Goal: Transaction & Acquisition: Book appointment/travel/reservation

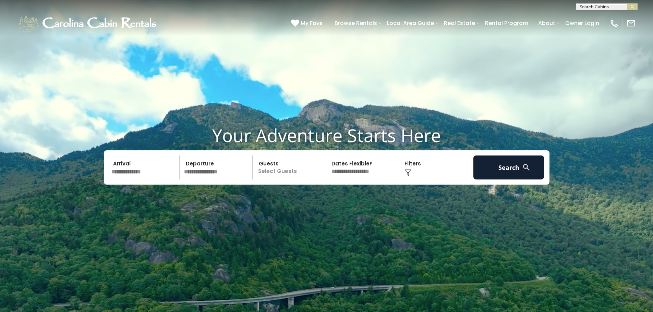
click at [134, 167] on input "text" at bounding box center [144, 168] width 71 height 24
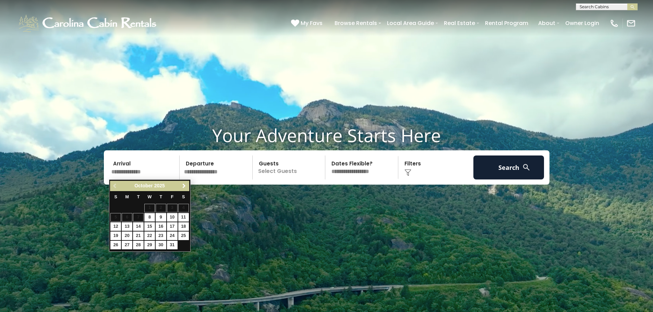
click at [183, 187] on span "Next" at bounding box center [183, 185] width 5 height 5
click at [162, 247] on link "27" at bounding box center [161, 245] width 11 height 9
type input "********"
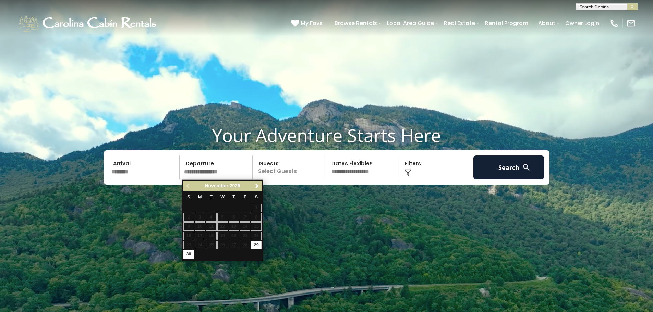
click at [217, 176] on input "text" at bounding box center [217, 168] width 71 height 24
click at [258, 185] on span "Next" at bounding box center [256, 185] width 5 height 5
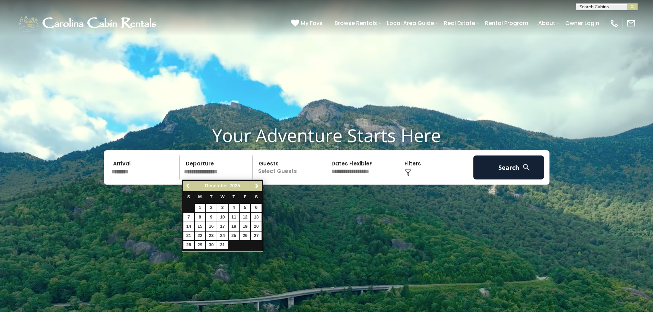
click at [184, 185] on link "Previous" at bounding box center [188, 186] width 9 height 9
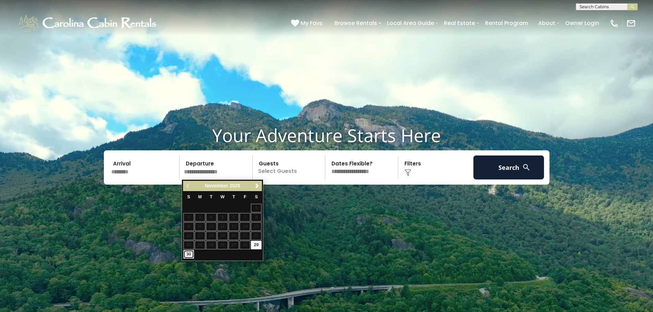
click at [188, 253] on link "30" at bounding box center [188, 254] width 11 height 9
type input "********"
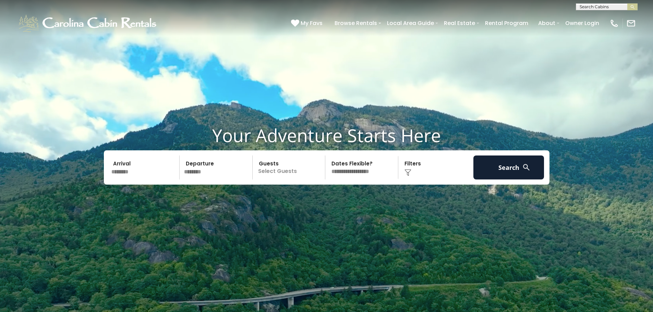
click at [287, 160] on p "Select Guests" at bounding box center [290, 168] width 71 height 24
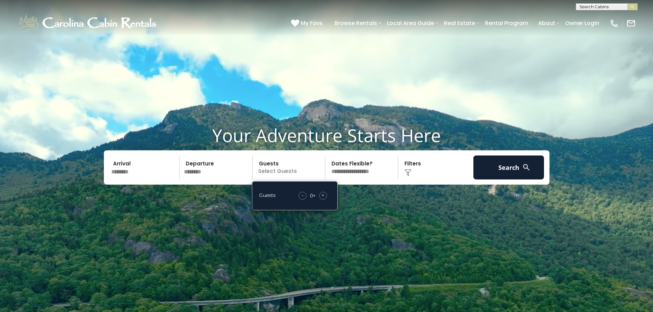
click at [321, 197] on span "+" at bounding box center [322, 195] width 3 height 7
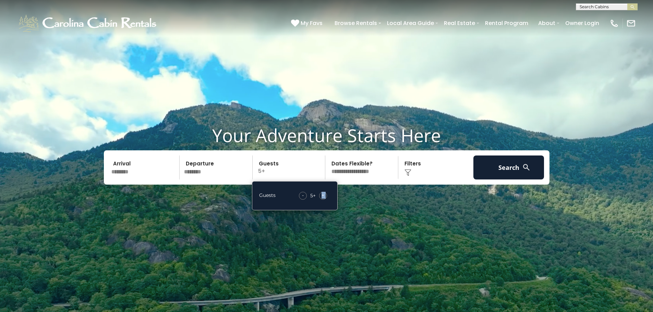
click at [321, 197] on span "+" at bounding box center [322, 195] width 3 height 7
click at [495, 160] on button "Search" at bounding box center [508, 168] width 71 height 24
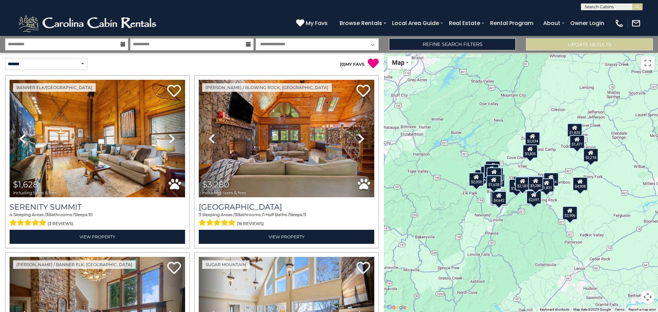
drag, startPoint x: 530, startPoint y: 117, endPoint x: 487, endPoint y: 123, distance: 43.6
click at [487, 123] on div "$1,628 $3,280 $4,377 $2,722 $3,460 $2,113 $1,648 $2,034 $2,950 $2,218 $2,108 $1…" at bounding box center [521, 182] width 274 height 259
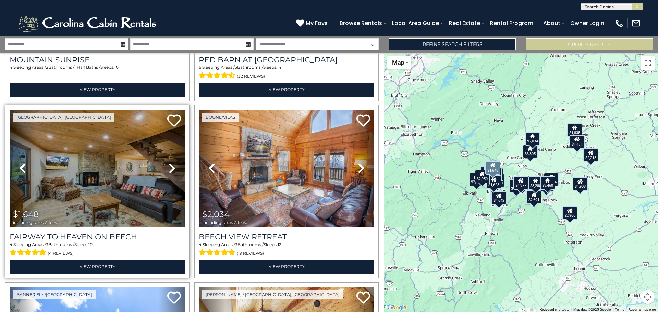
scroll to position [514, 0]
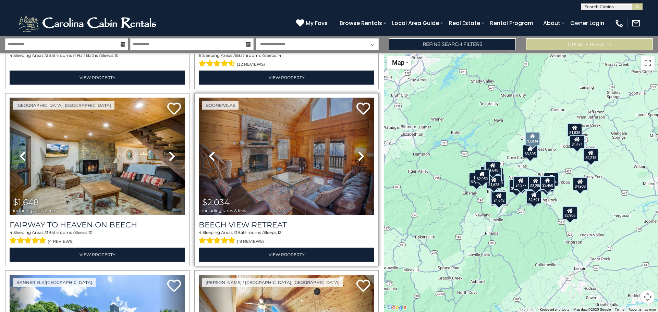
click at [358, 151] on icon at bounding box center [361, 156] width 7 height 11
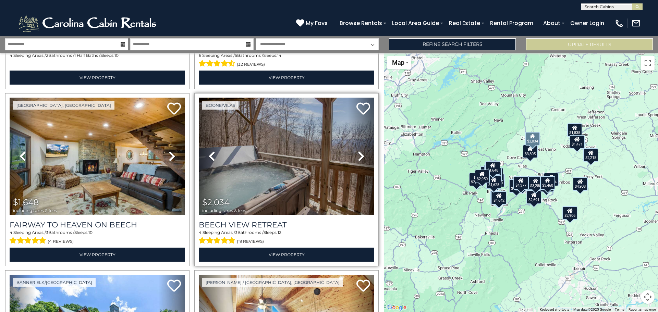
click at [358, 151] on icon at bounding box center [361, 156] width 7 height 11
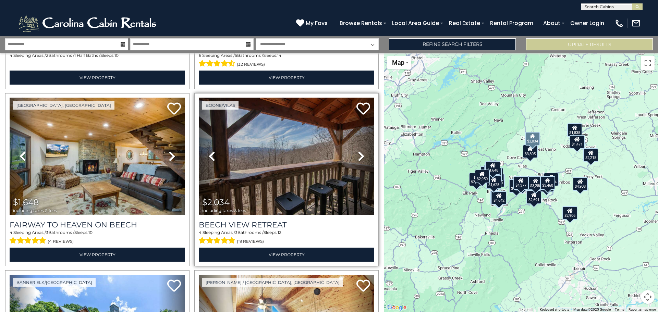
click at [358, 151] on icon at bounding box center [361, 156] width 7 height 11
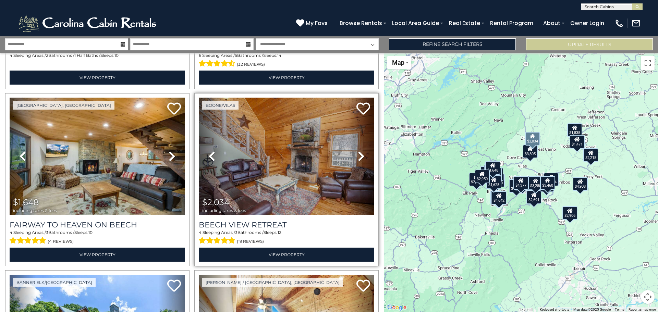
click at [358, 151] on icon at bounding box center [361, 156] width 7 height 11
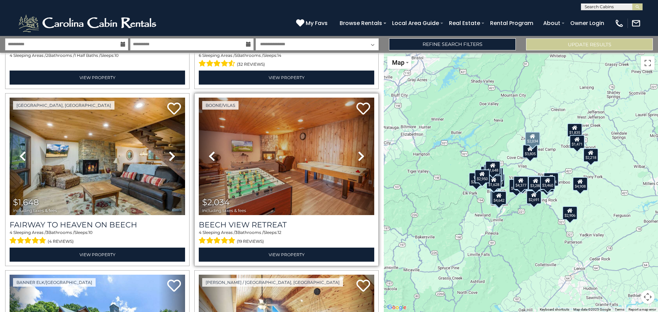
click at [358, 151] on icon at bounding box center [361, 156] width 7 height 11
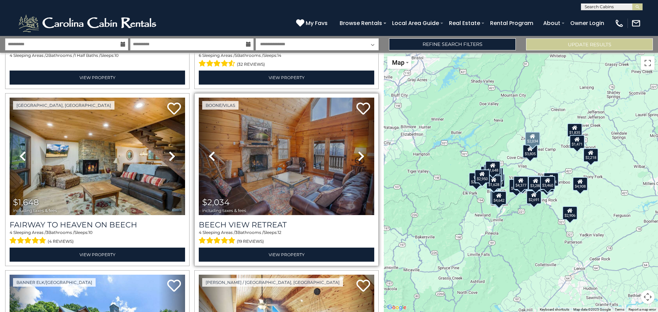
click at [358, 151] on icon at bounding box center [361, 156] width 7 height 11
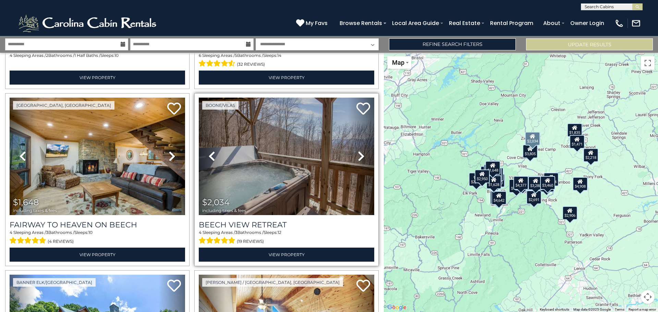
click at [358, 151] on icon at bounding box center [361, 156] width 7 height 11
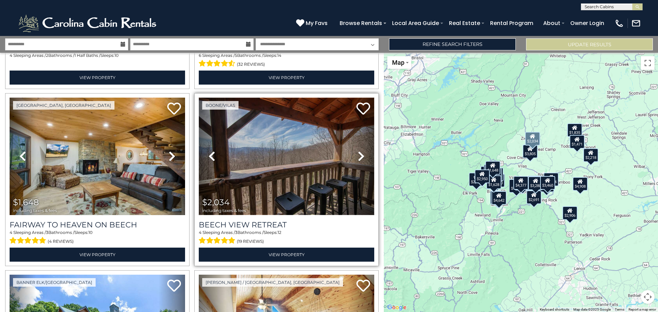
click at [308, 159] on img at bounding box center [286, 157] width 175 height 118
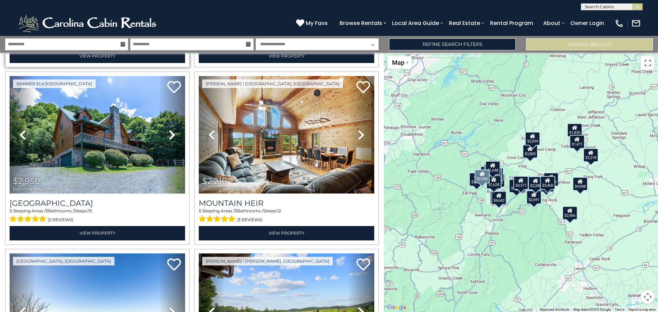
scroll to position [720, 0]
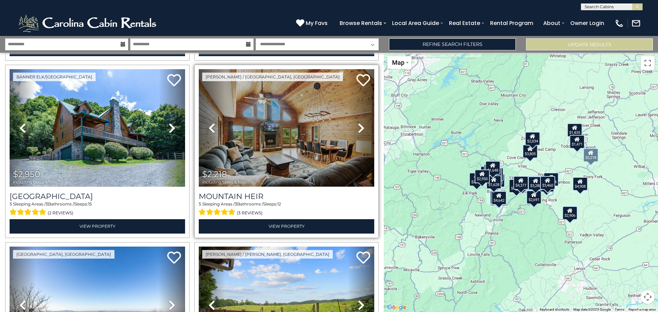
click at [359, 123] on icon at bounding box center [361, 128] width 7 height 11
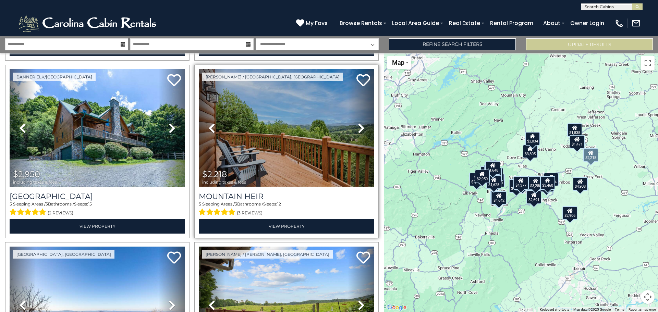
click at [359, 123] on icon at bounding box center [361, 128] width 7 height 11
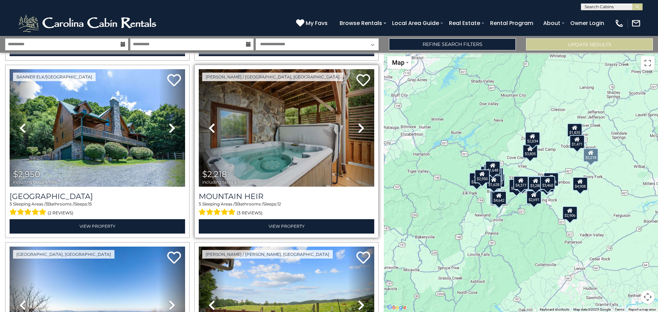
click at [359, 123] on icon at bounding box center [361, 128] width 7 height 11
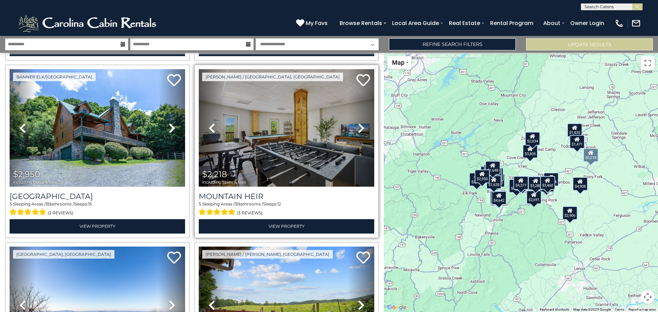
click at [359, 123] on icon at bounding box center [361, 128] width 7 height 11
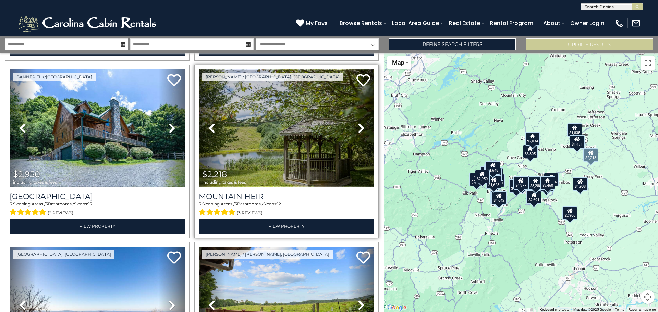
click at [294, 138] on img at bounding box center [286, 128] width 175 height 118
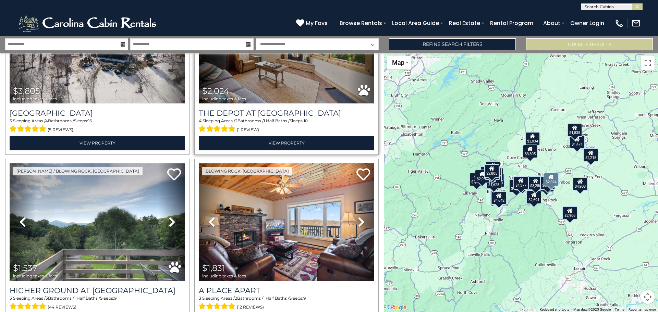
scroll to position [1337, 0]
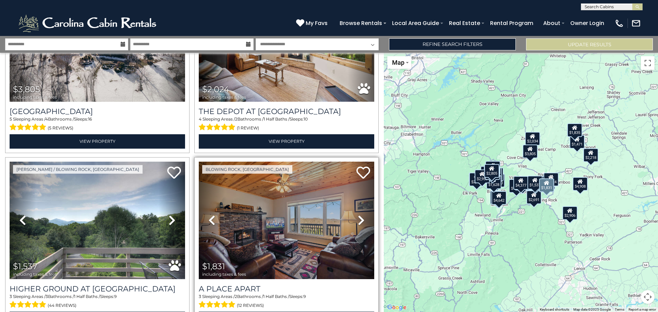
click at [358, 215] on icon at bounding box center [361, 220] width 7 height 11
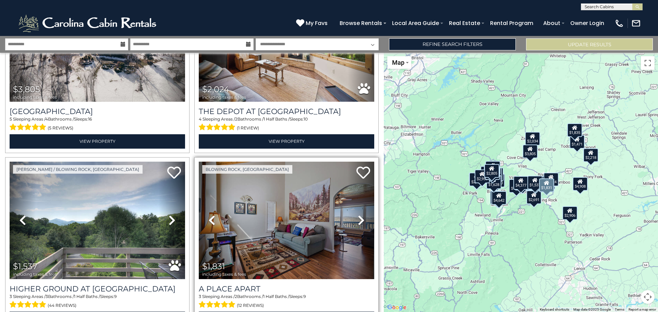
click at [358, 215] on icon at bounding box center [361, 220] width 7 height 11
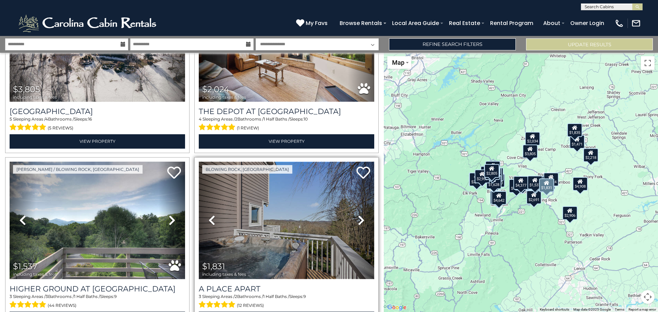
click at [294, 208] on img at bounding box center [286, 221] width 175 height 118
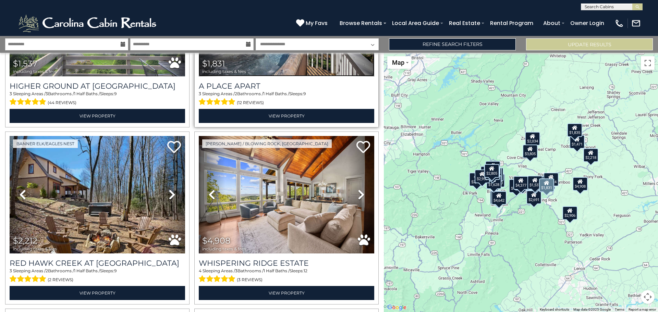
scroll to position [1542, 0]
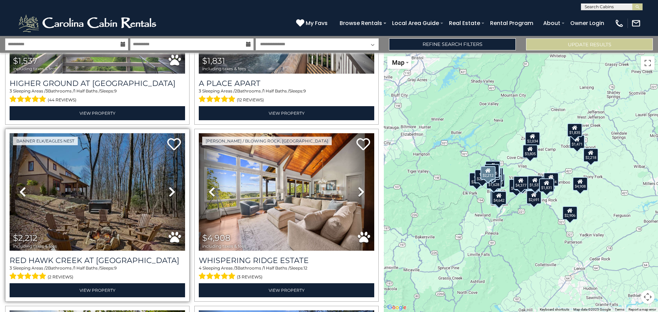
click at [170, 186] on icon at bounding box center [172, 191] width 7 height 11
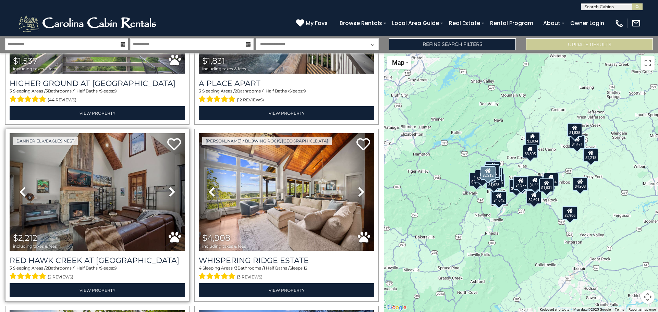
click at [170, 186] on icon at bounding box center [172, 191] width 7 height 11
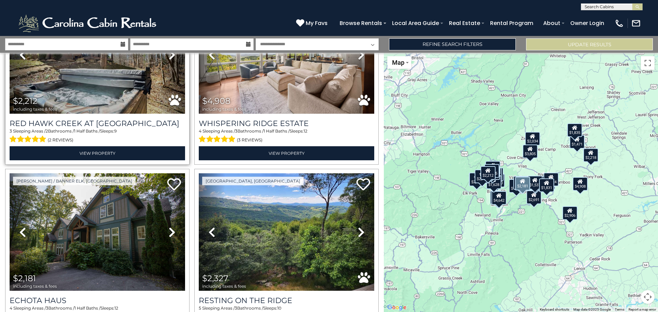
scroll to position [1714, 0]
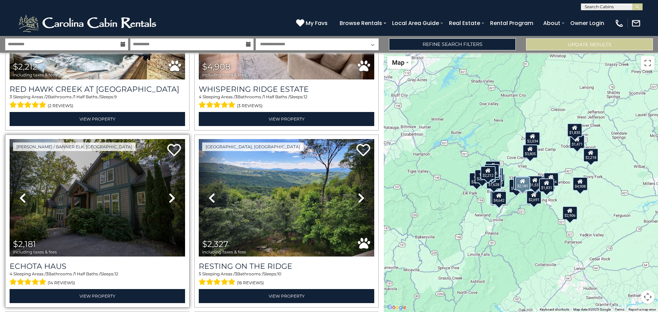
click at [169, 193] on icon at bounding box center [172, 198] width 7 height 11
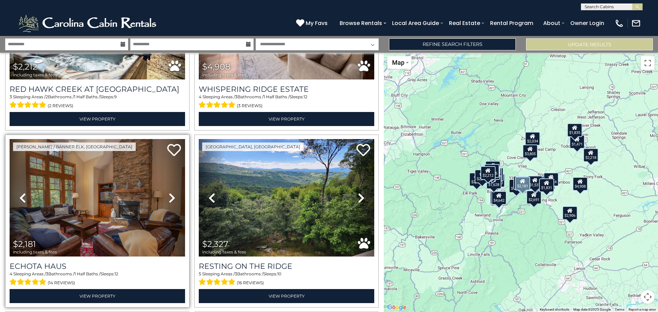
click at [169, 193] on icon at bounding box center [172, 198] width 7 height 11
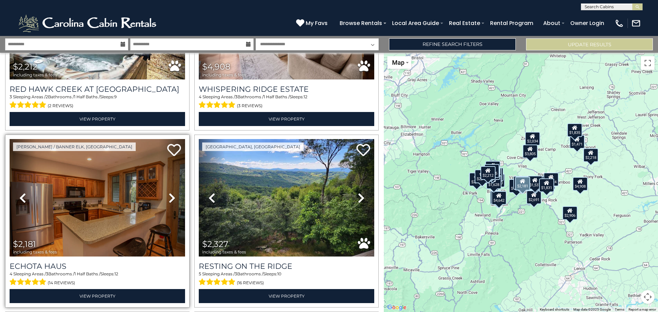
click at [169, 193] on icon at bounding box center [172, 198] width 7 height 11
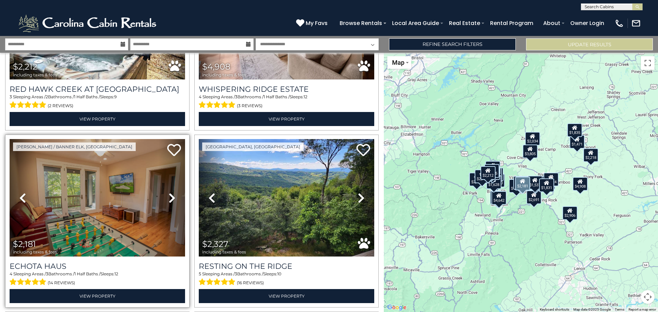
click at [169, 193] on icon at bounding box center [172, 198] width 7 height 11
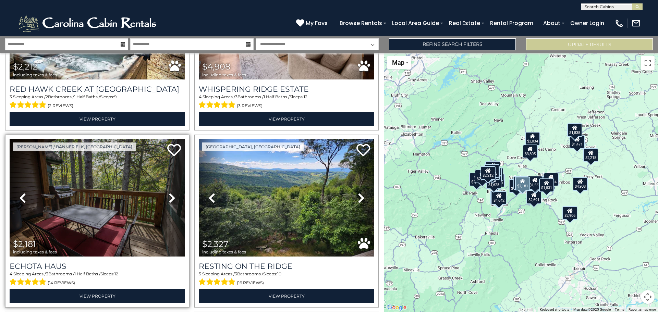
click at [169, 193] on icon at bounding box center [172, 198] width 7 height 11
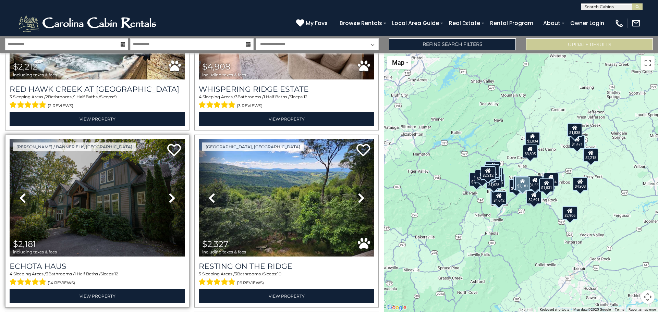
click at [169, 193] on icon at bounding box center [172, 198] width 7 height 11
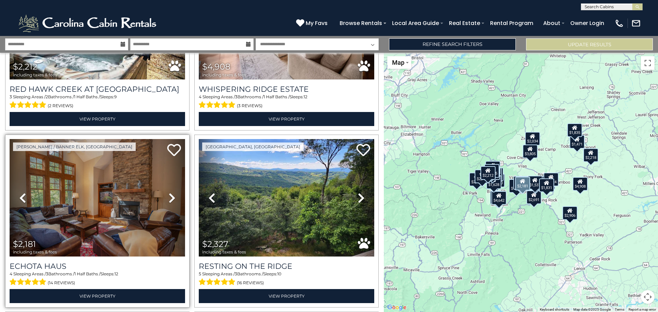
click at [169, 193] on icon at bounding box center [172, 198] width 7 height 11
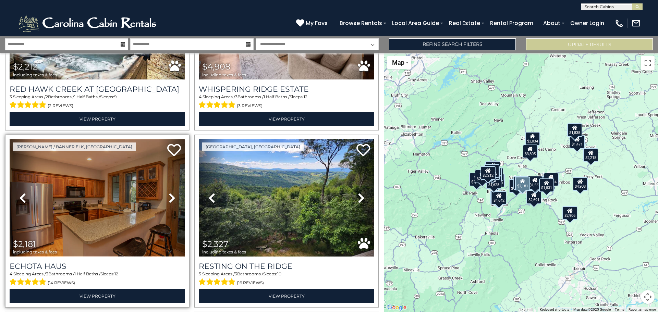
click at [121, 192] on img at bounding box center [97, 198] width 175 height 118
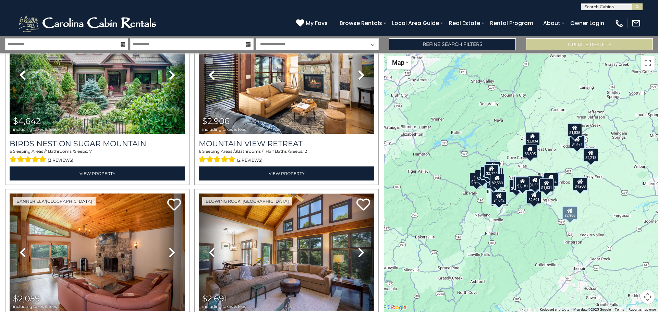
scroll to position [2228, 0]
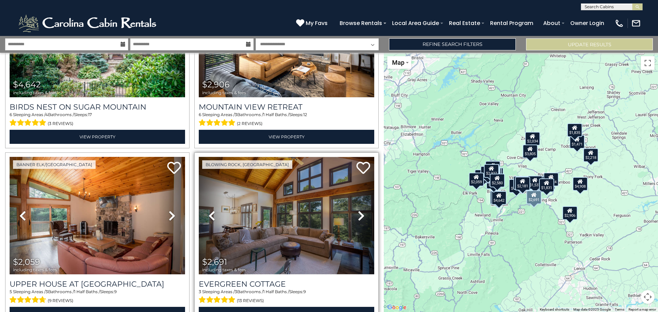
click at [358, 210] on icon at bounding box center [361, 215] width 7 height 11
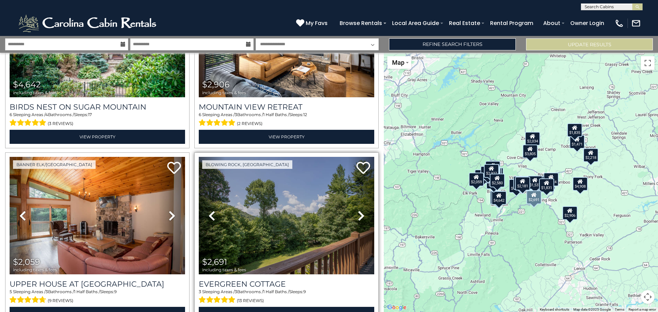
click at [358, 210] on icon at bounding box center [361, 215] width 7 height 11
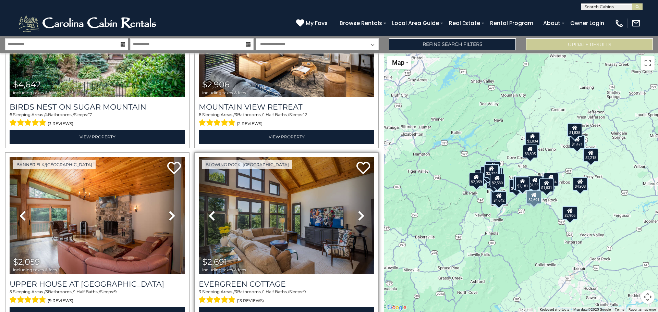
click at [358, 210] on icon at bounding box center [361, 215] width 7 height 11
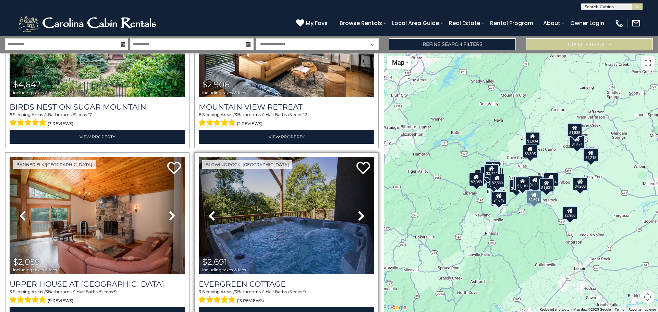
click at [358, 210] on icon at bounding box center [361, 215] width 7 height 11
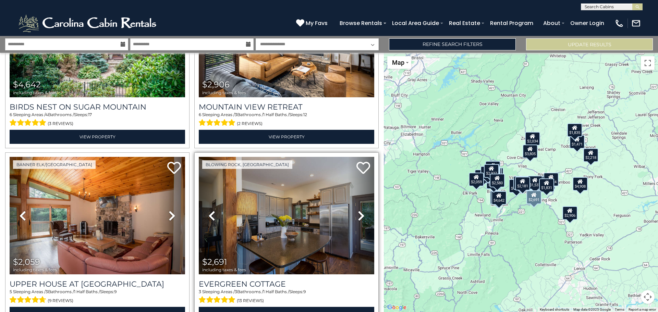
click at [358, 210] on icon at bounding box center [361, 215] width 7 height 11
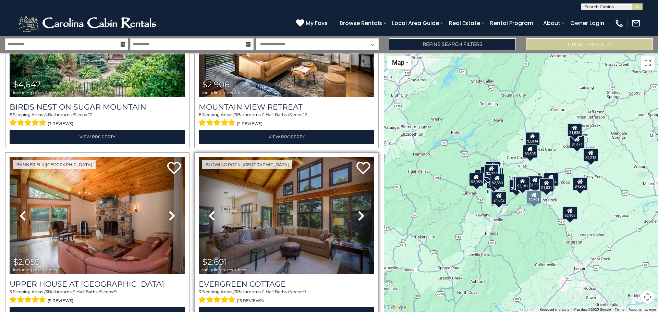
click at [358, 210] on icon at bounding box center [361, 215] width 7 height 11
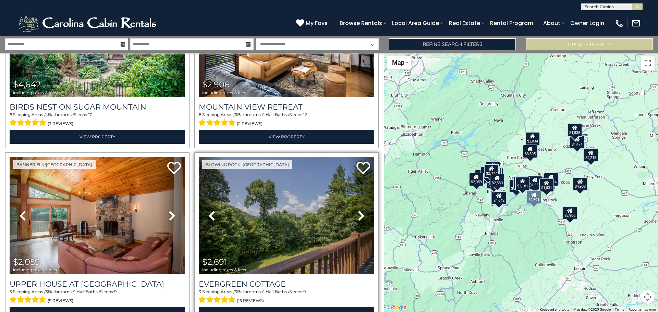
click at [308, 195] on img at bounding box center [286, 216] width 175 height 118
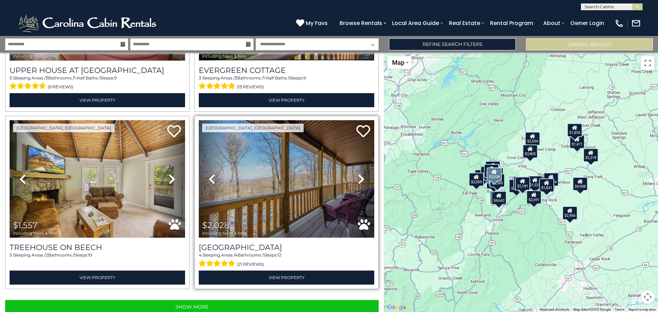
scroll to position [2443, 0]
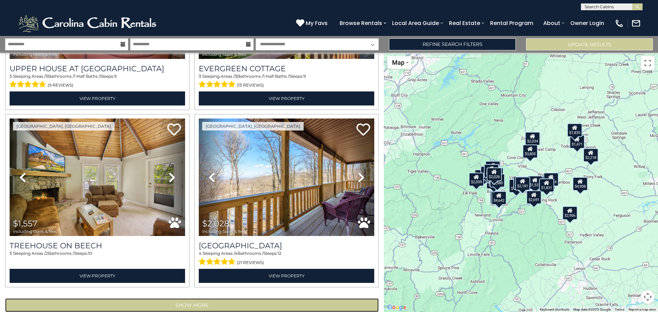
click at [182, 299] on button "Show More" at bounding box center [192, 306] width 374 height 14
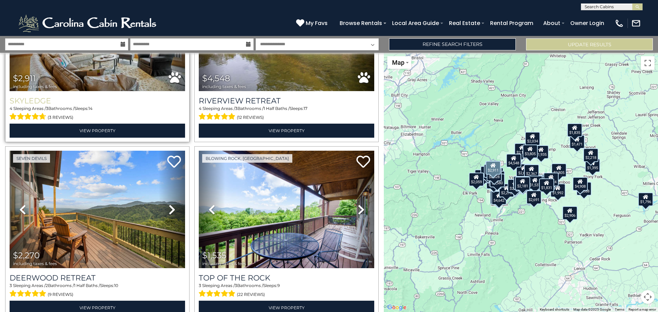
scroll to position [2776, 0]
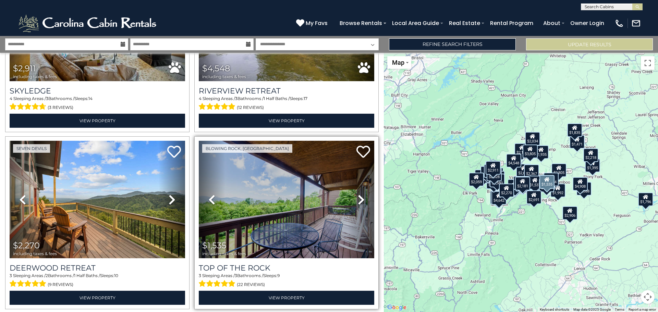
click at [360, 194] on icon at bounding box center [361, 199] width 7 height 11
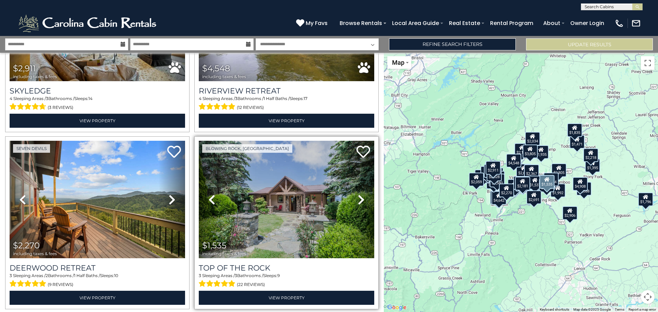
click at [360, 194] on icon at bounding box center [361, 199] width 7 height 11
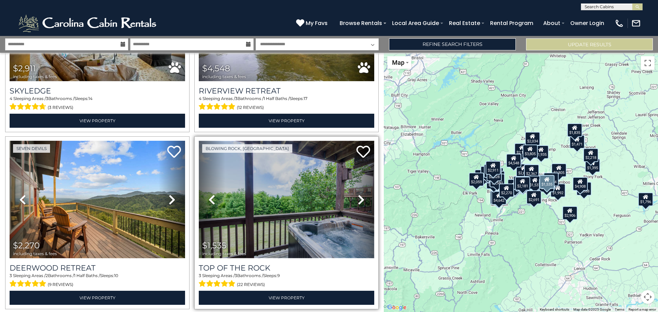
click at [295, 182] on img at bounding box center [286, 200] width 175 height 118
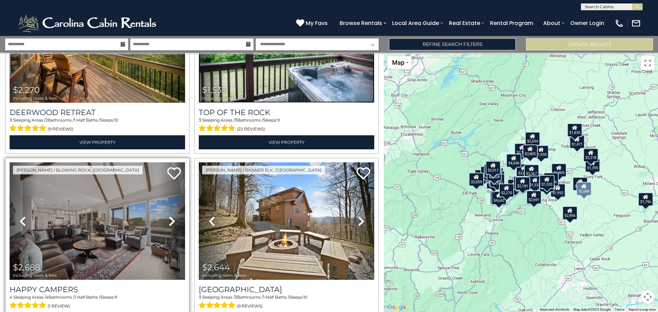
scroll to position [2947, 0]
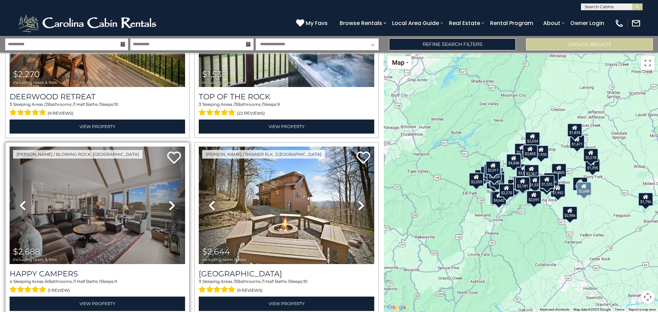
click at [169, 200] on icon at bounding box center [172, 205] width 7 height 11
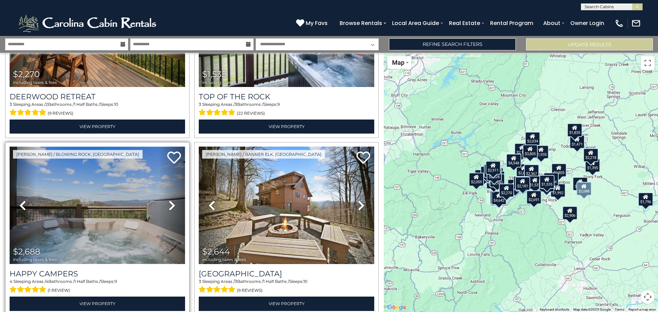
click at [113, 184] on img at bounding box center [97, 206] width 175 height 118
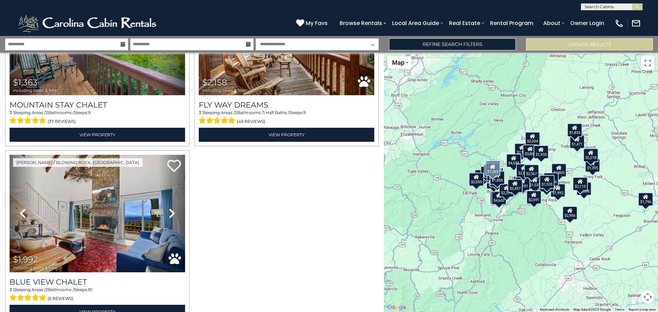
scroll to position [4367, 0]
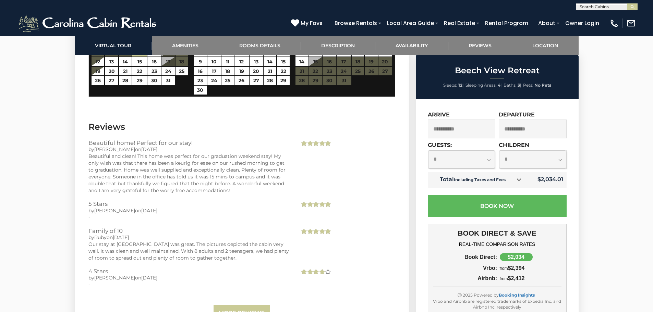
scroll to position [1748, 0]
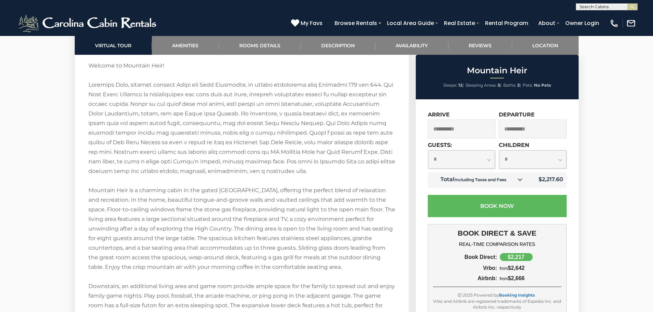
scroll to position [1062, 0]
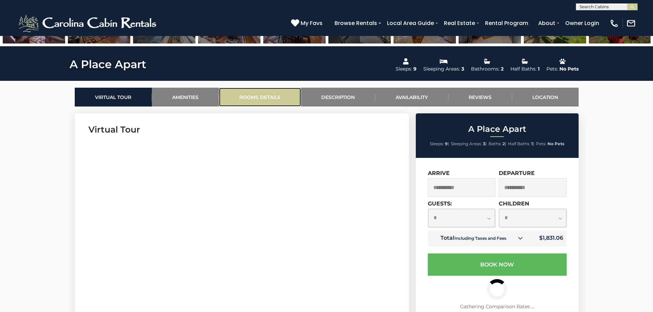
click at [265, 99] on link "Rooms Details" at bounding box center [260, 97] width 82 height 19
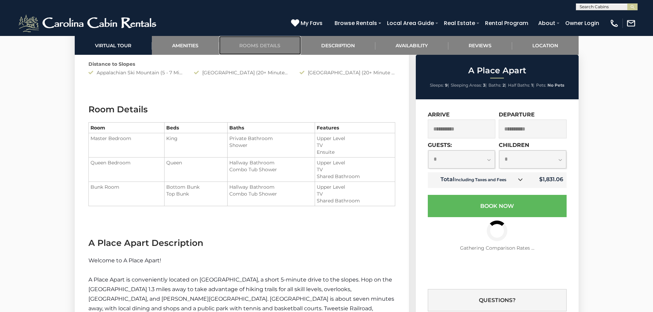
scroll to position [838, 0]
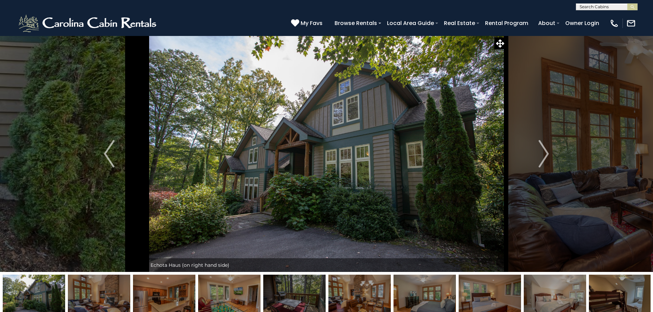
click at [252, 19] on div "(828) 295-6000 My Favs Browse Rentals Local Area Guide Activities & Attractions…" at bounding box center [326, 23] width 653 height 26
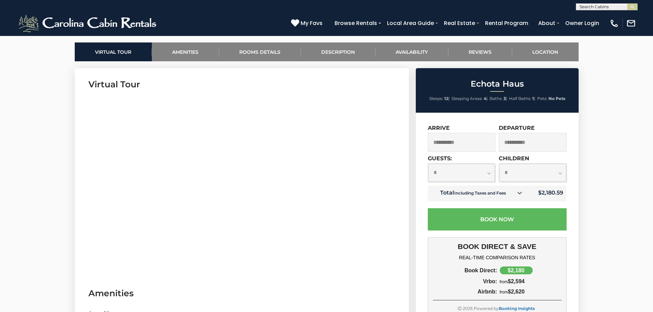
scroll to position [308, 0]
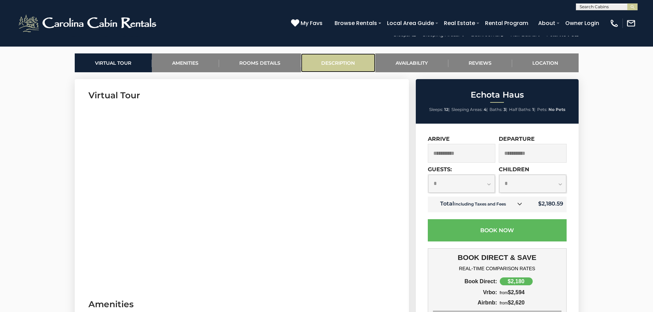
click at [342, 69] on link "Description" at bounding box center [338, 62] width 74 height 19
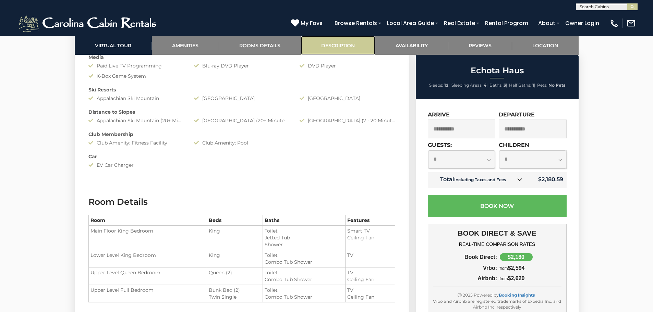
scroll to position [1051, 0]
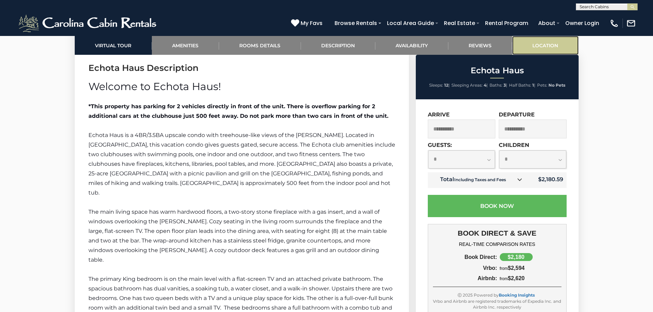
click at [555, 47] on link "Location" at bounding box center [545, 45] width 66 height 19
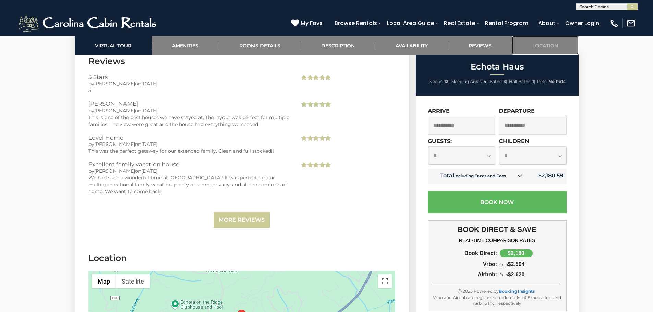
scroll to position [1750, 0]
click at [477, 147] on select "**********" at bounding box center [461, 156] width 67 height 18
select select "**"
click at [428, 147] on select "**********" at bounding box center [461, 156] width 67 height 18
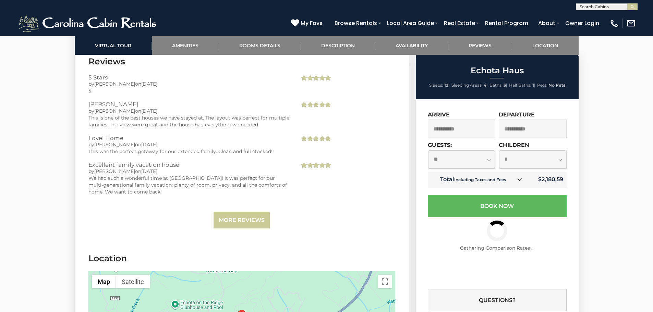
click at [464, 158] on select "**********" at bounding box center [461, 159] width 67 height 18
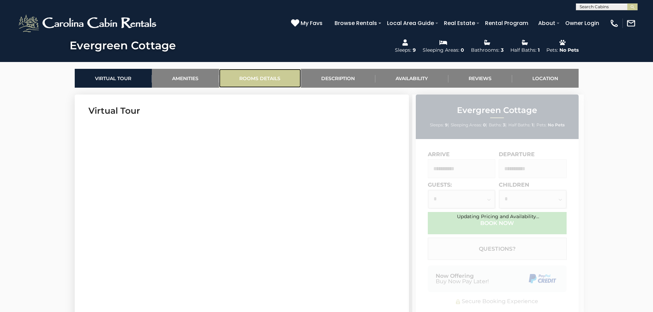
click at [275, 78] on link "Rooms Details" at bounding box center [260, 78] width 82 height 19
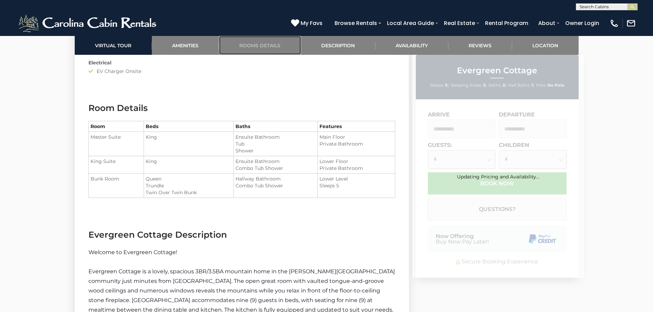
scroll to position [860, 0]
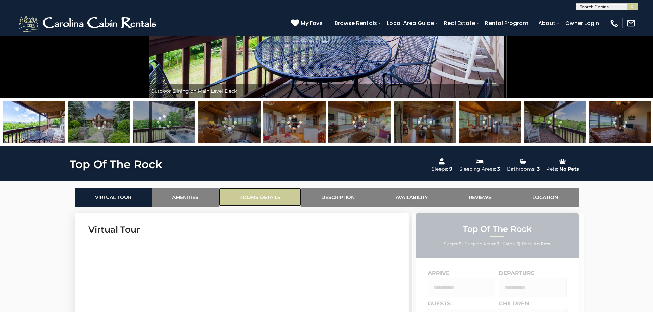
click at [274, 191] on link "Rooms Details" at bounding box center [260, 197] width 82 height 19
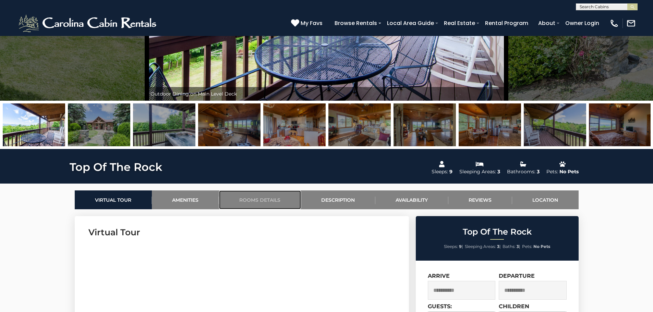
scroll to position [153, 0]
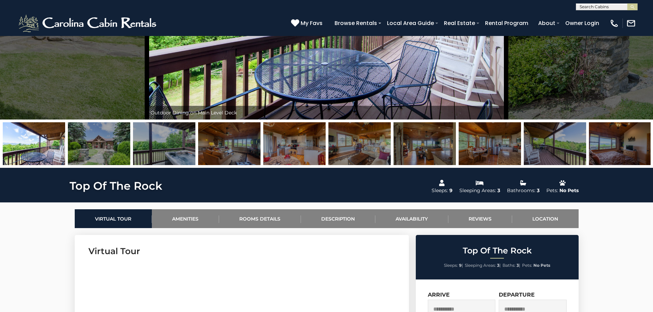
click at [293, 149] on img at bounding box center [294, 143] width 62 height 43
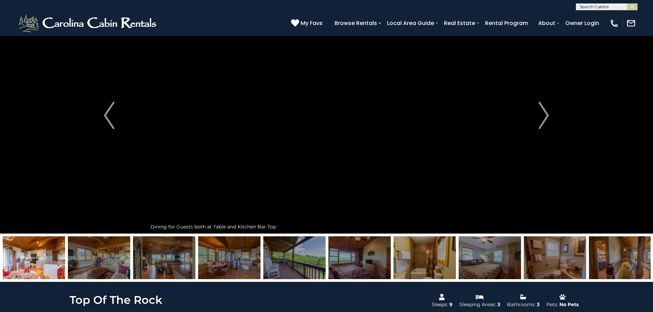
scroll to position [15, 0]
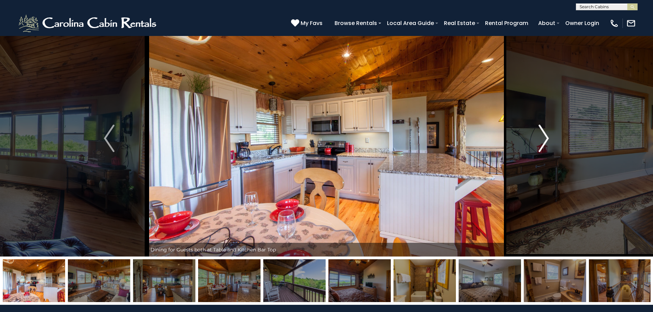
click at [544, 140] on img "Next" at bounding box center [543, 138] width 10 height 27
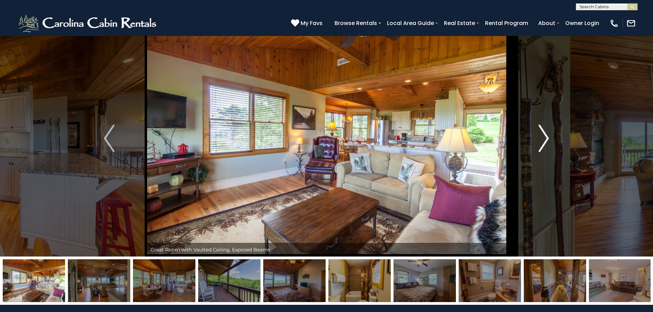
click at [544, 140] on img "Next" at bounding box center [543, 138] width 10 height 27
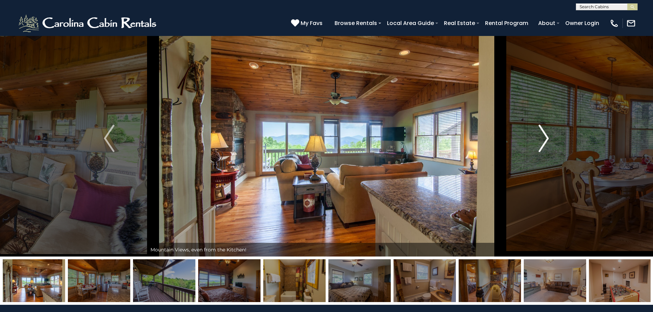
click at [544, 140] on img "Next" at bounding box center [543, 138] width 10 height 27
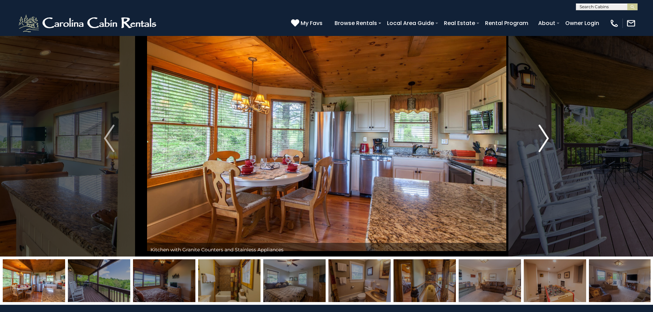
click at [544, 140] on img "Next" at bounding box center [543, 138] width 10 height 27
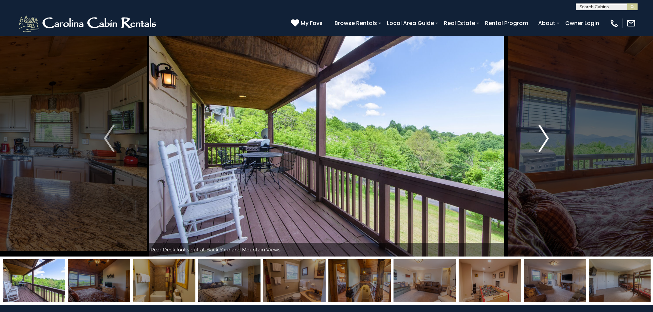
click at [544, 140] on img "Next" at bounding box center [543, 138] width 10 height 27
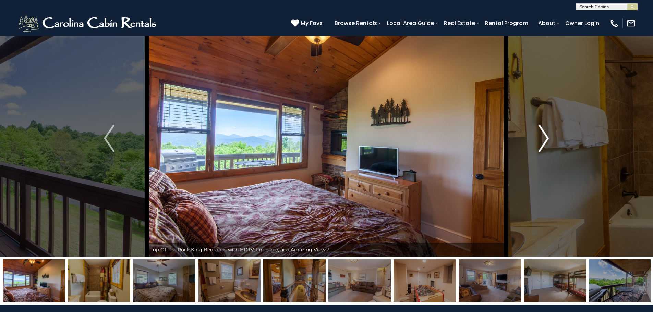
click at [544, 140] on img "Next" at bounding box center [543, 138] width 10 height 27
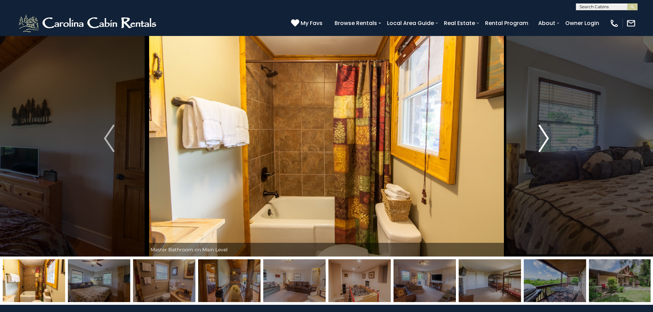
click at [544, 140] on img "Next" at bounding box center [543, 138] width 10 height 27
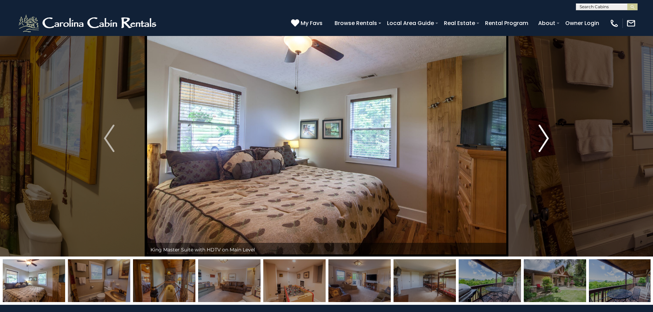
click at [544, 140] on img "Next" at bounding box center [543, 138] width 10 height 27
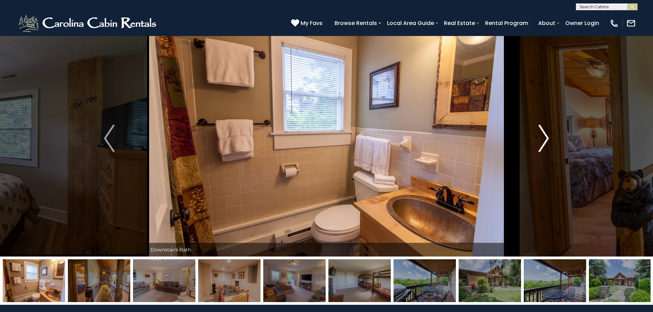
click at [544, 140] on img "Next" at bounding box center [543, 138] width 10 height 27
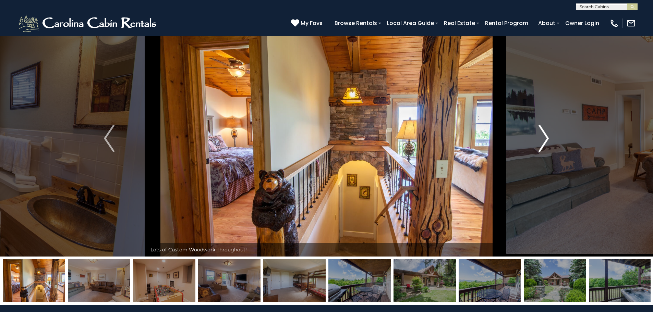
click at [544, 140] on img "Next" at bounding box center [543, 138] width 10 height 27
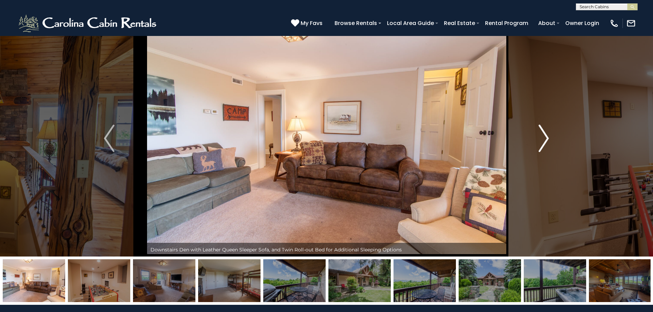
click at [544, 140] on img "Next" at bounding box center [543, 138] width 10 height 27
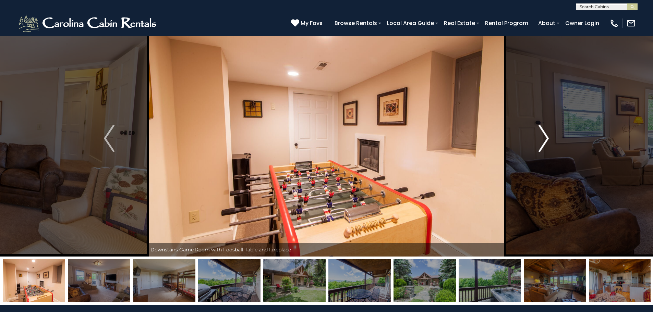
click at [544, 140] on img "Next" at bounding box center [543, 138] width 10 height 27
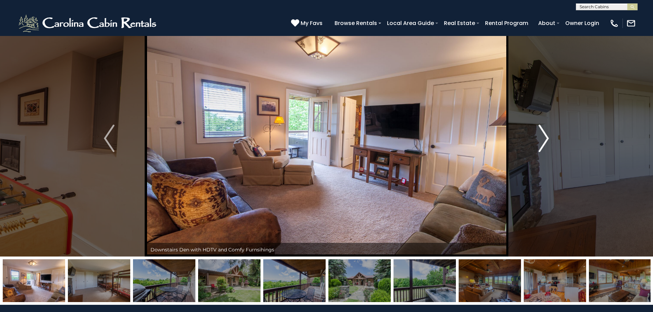
click at [544, 140] on img "Next" at bounding box center [543, 138] width 10 height 27
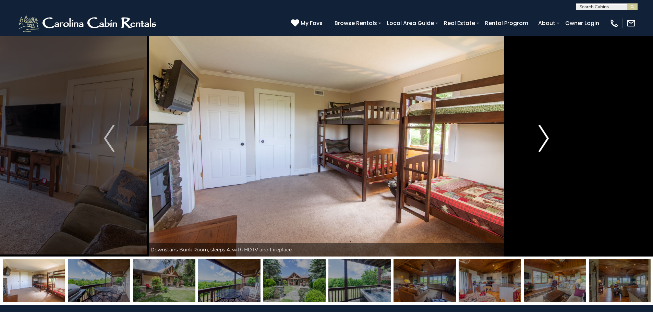
click at [544, 140] on img "Next" at bounding box center [543, 138] width 10 height 27
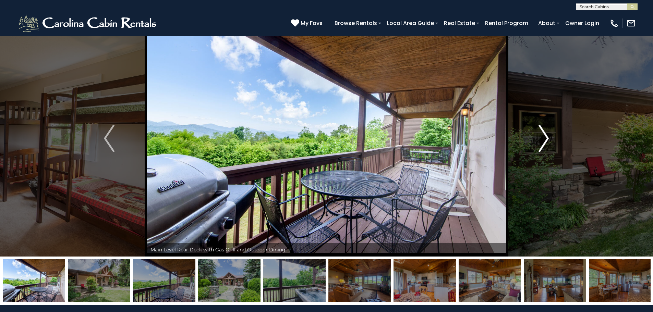
click at [544, 140] on img "Next" at bounding box center [543, 138] width 10 height 27
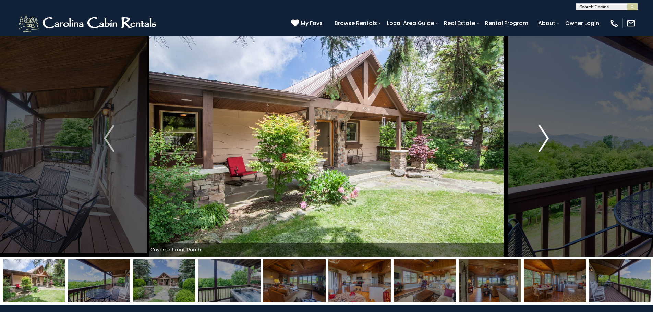
click at [544, 140] on img "Next" at bounding box center [543, 138] width 10 height 27
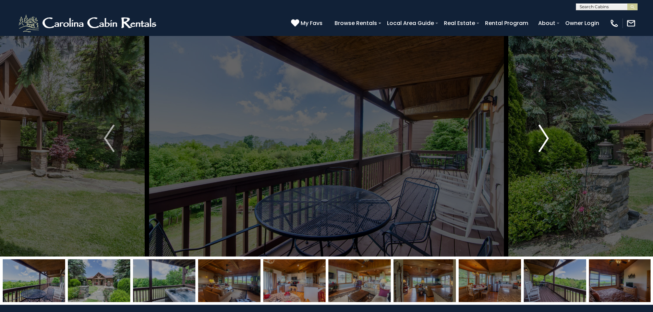
click at [544, 140] on img "Next" at bounding box center [543, 138] width 10 height 27
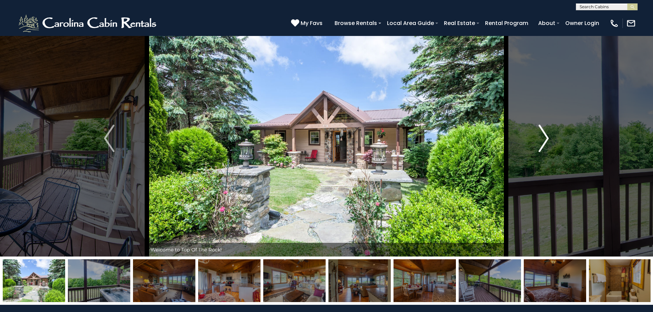
click at [544, 140] on img "Next" at bounding box center [543, 138] width 10 height 27
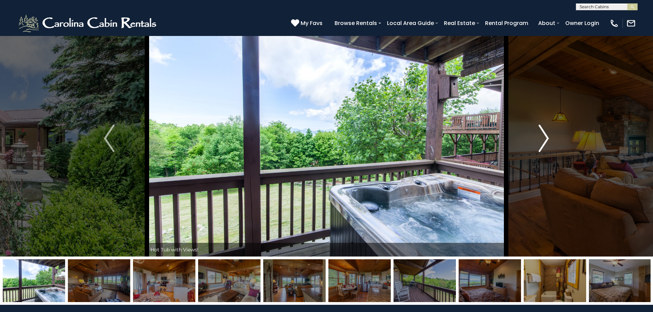
click at [544, 140] on img "Next" at bounding box center [543, 138] width 10 height 27
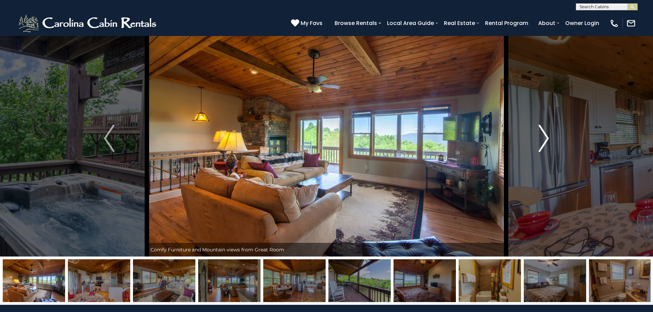
click at [544, 140] on img "Next" at bounding box center [543, 138] width 10 height 27
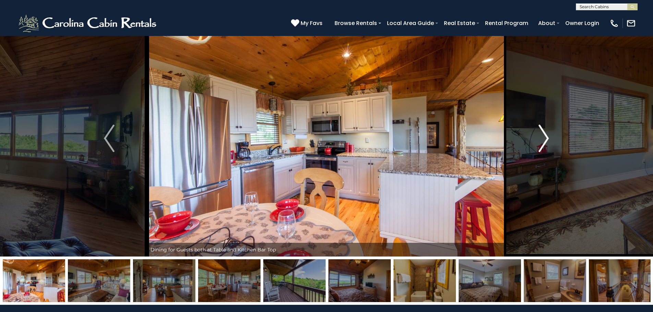
click at [544, 140] on img "Next" at bounding box center [543, 138] width 10 height 27
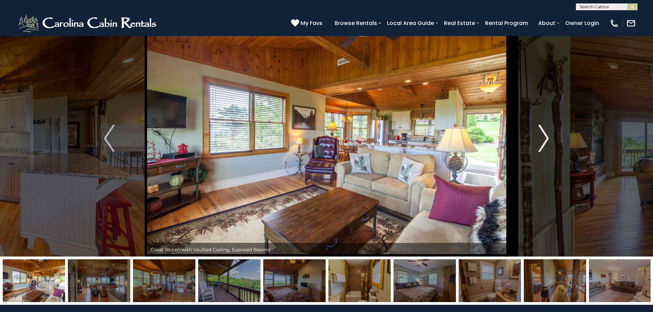
click at [544, 140] on img "Next" at bounding box center [543, 138] width 10 height 27
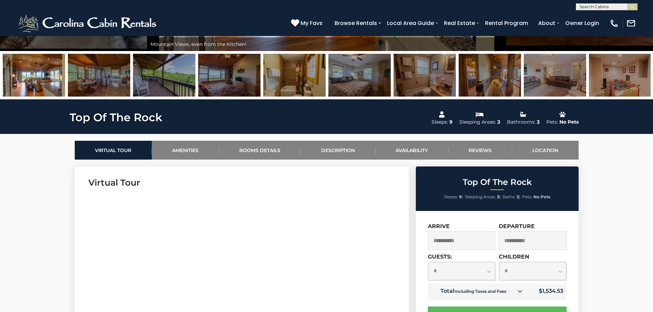
scroll to position [290, 0]
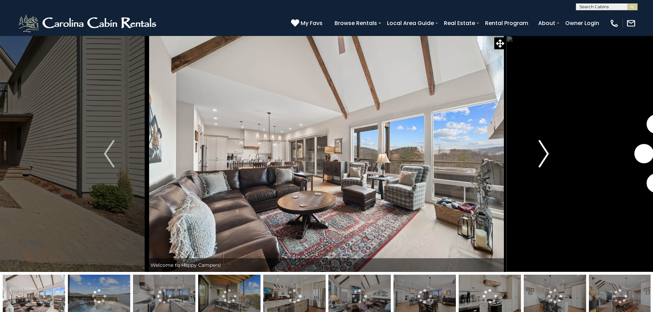
click at [544, 157] on img "Next" at bounding box center [543, 153] width 10 height 27
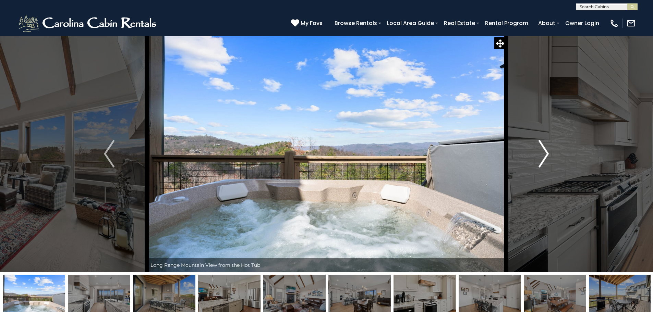
click at [544, 157] on img "Next" at bounding box center [543, 153] width 10 height 27
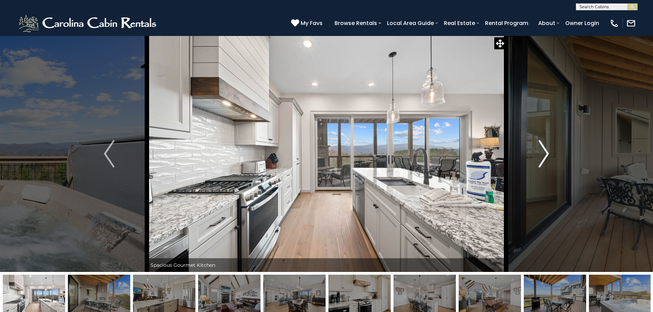
click at [544, 157] on img "Next" at bounding box center [543, 153] width 10 height 27
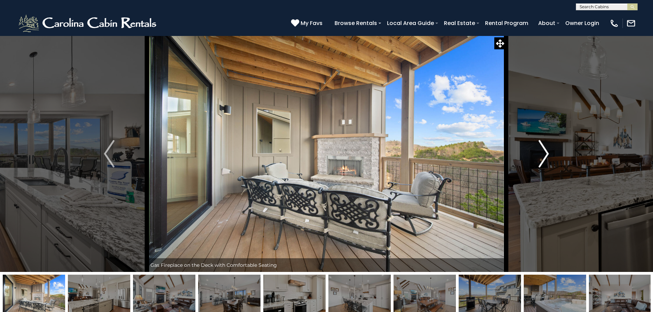
click at [544, 157] on img "Next" at bounding box center [543, 153] width 10 height 27
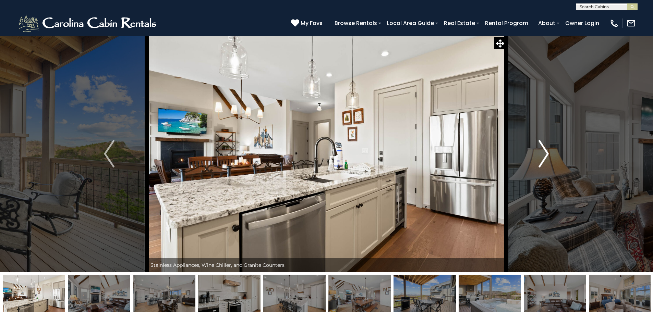
click at [544, 157] on img "Next" at bounding box center [543, 153] width 10 height 27
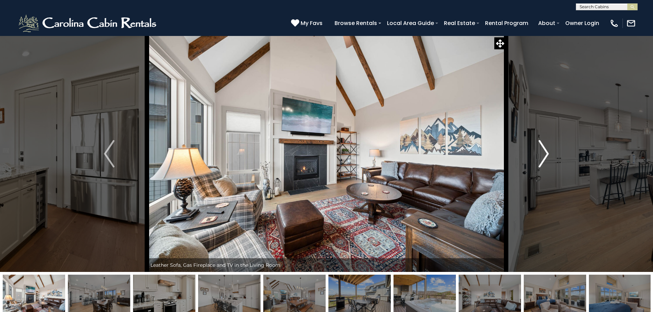
click at [544, 157] on img "Next" at bounding box center [543, 153] width 10 height 27
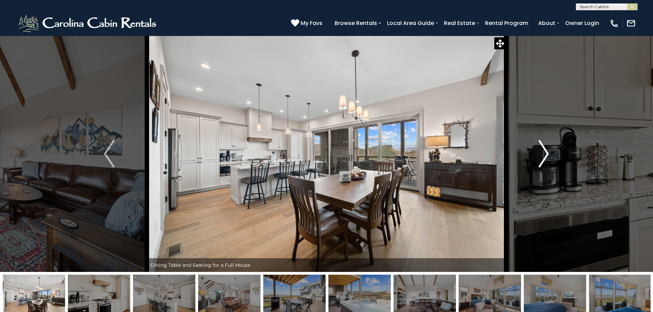
click at [544, 157] on img "Next" at bounding box center [543, 153] width 10 height 27
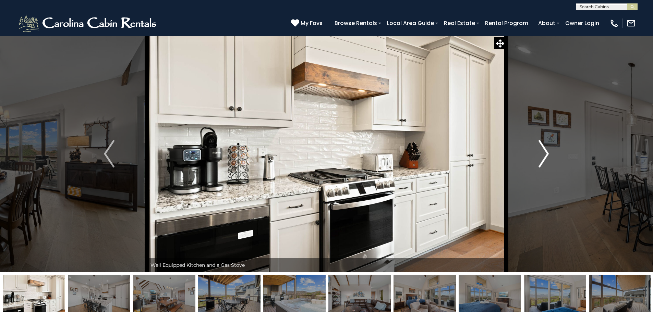
click at [544, 157] on img "Next" at bounding box center [543, 153] width 10 height 27
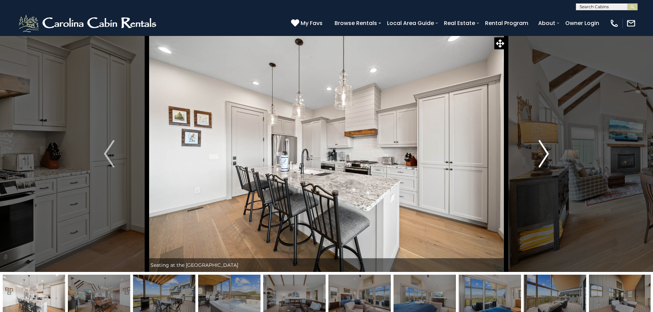
click at [544, 157] on img "Next" at bounding box center [543, 153] width 10 height 27
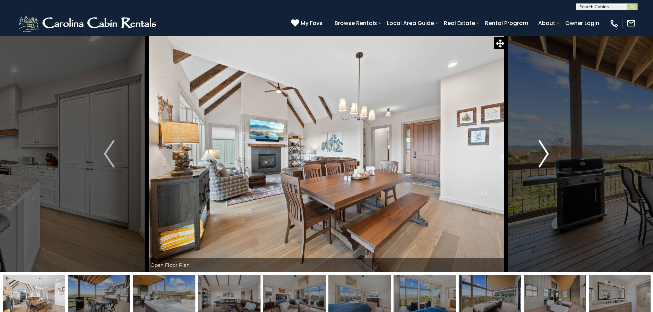
click at [544, 157] on img "Next" at bounding box center [543, 153] width 10 height 27
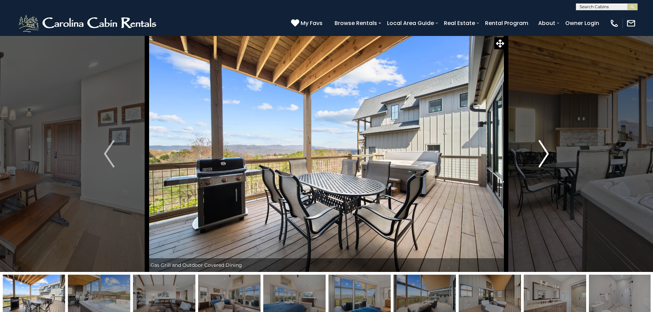
click at [544, 157] on img "Next" at bounding box center [543, 153] width 10 height 27
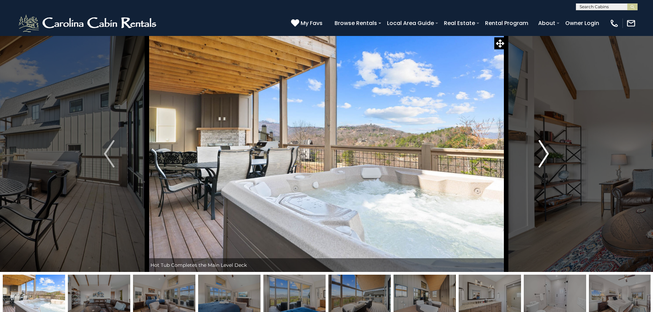
click at [544, 157] on img "Next" at bounding box center [543, 153] width 10 height 27
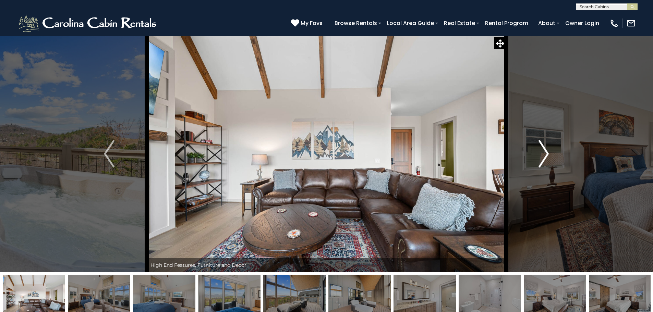
click at [544, 157] on img "Next" at bounding box center [543, 153] width 10 height 27
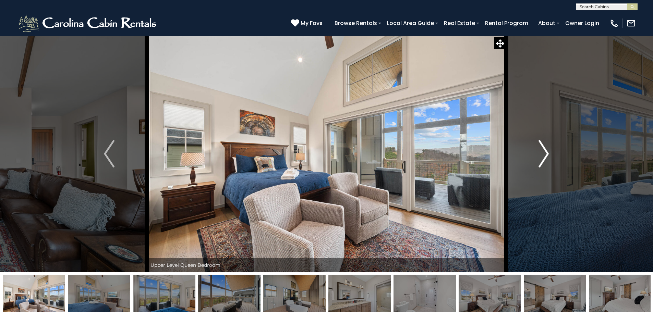
click at [544, 157] on img "Next" at bounding box center [543, 153] width 10 height 27
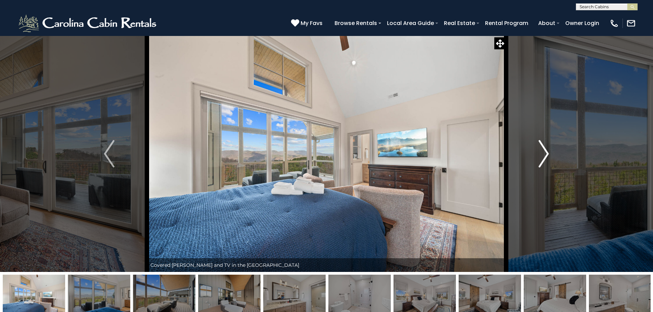
click at [544, 157] on img "Next" at bounding box center [543, 153] width 10 height 27
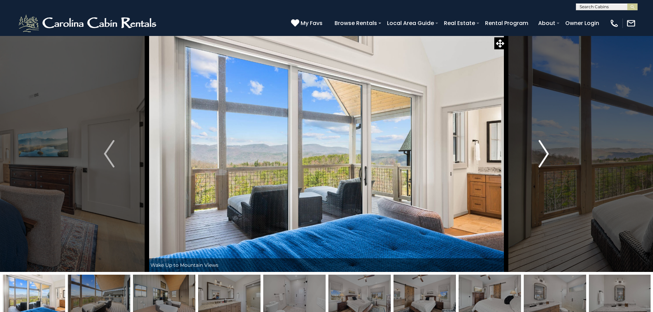
click at [544, 157] on img "Next" at bounding box center [543, 153] width 10 height 27
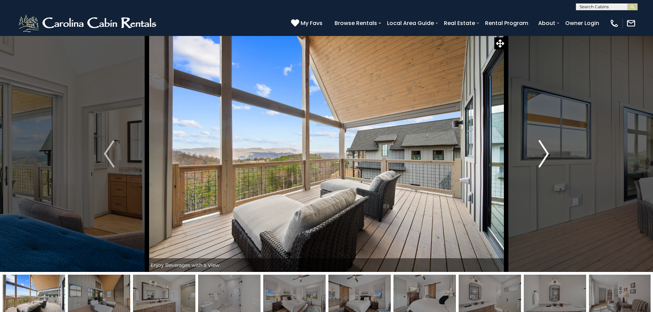
click at [544, 157] on img "Next" at bounding box center [543, 153] width 10 height 27
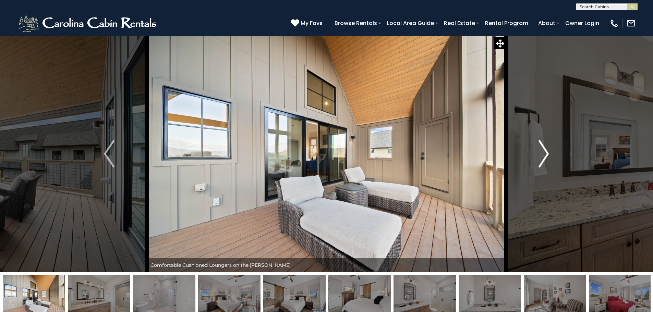
click at [544, 157] on img "Next" at bounding box center [543, 153] width 10 height 27
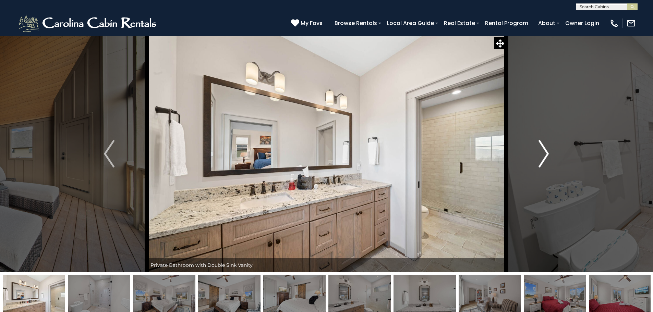
click at [544, 157] on img "Next" at bounding box center [543, 153] width 10 height 27
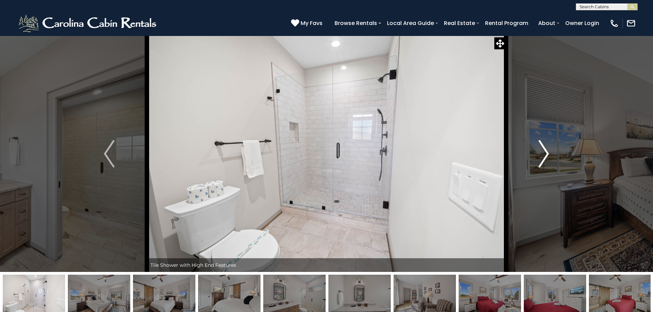
click at [544, 157] on img "Next" at bounding box center [543, 153] width 10 height 27
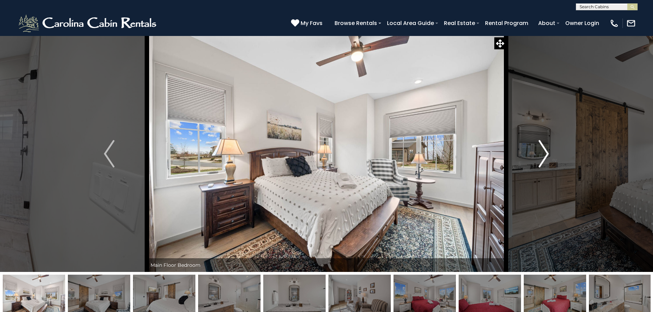
click at [544, 157] on img "Next" at bounding box center [543, 153] width 10 height 27
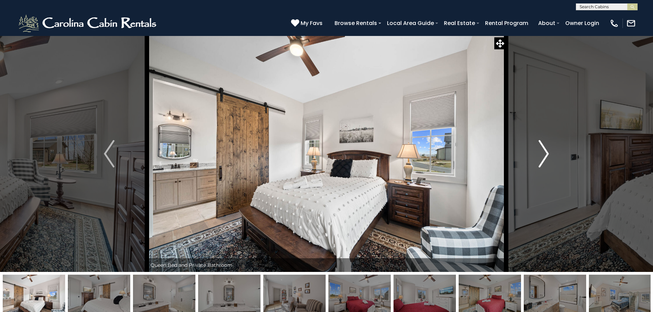
click at [544, 157] on img "Next" at bounding box center [543, 153] width 10 height 27
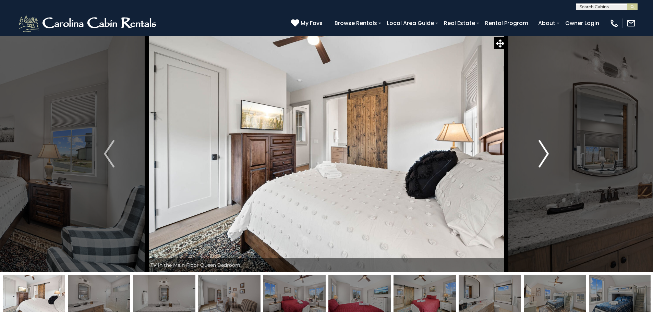
click at [544, 157] on img "Next" at bounding box center [543, 153] width 10 height 27
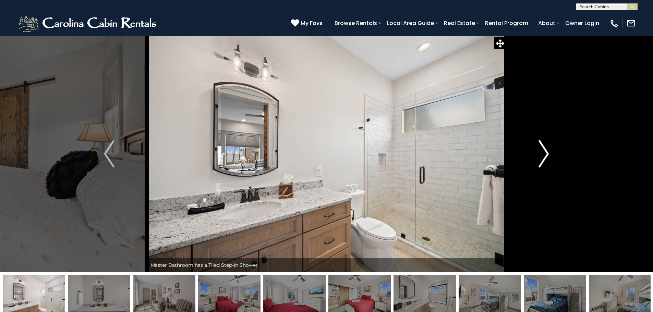
click at [544, 157] on img "Next" at bounding box center [543, 153] width 10 height 27
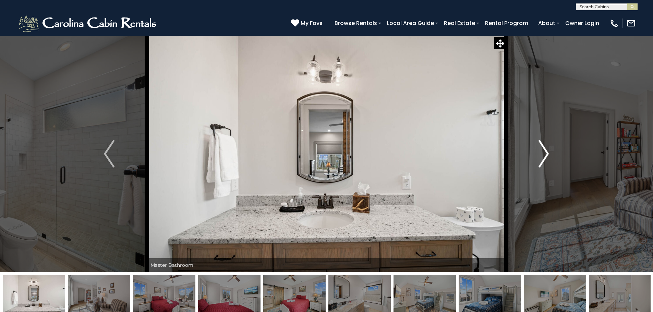
click at [544, 157] on img "Next" at bounding box center [543, 153] width 10 height 27
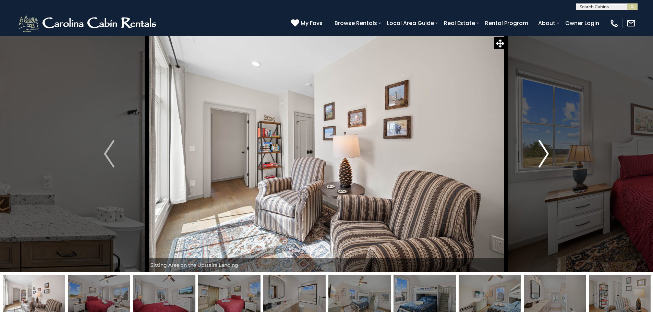
click at [544, 157] on img "Next" at bounding box center [543, 153] width 10 height 27
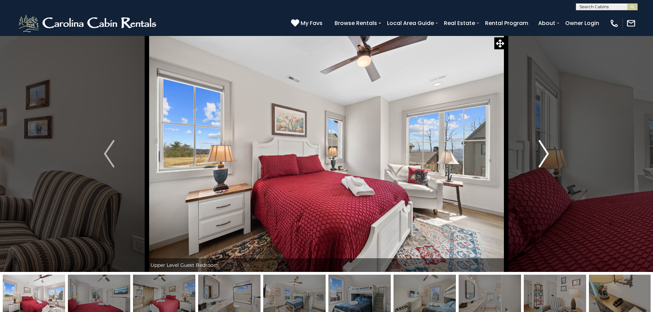
click at [544, 157] on img "Next" at bounding box center [543, 153] width 10 height 27
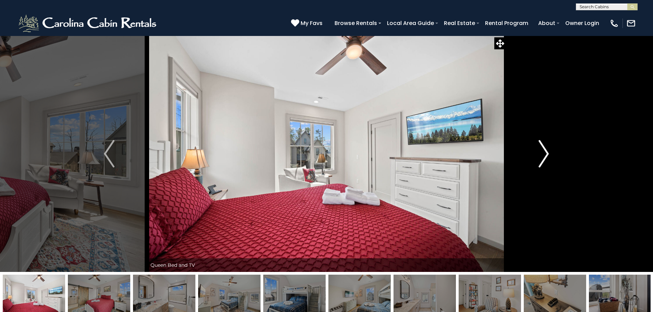
click at [544, 157] on img "Next" at bounding box center [543, 153] width 10 height 27
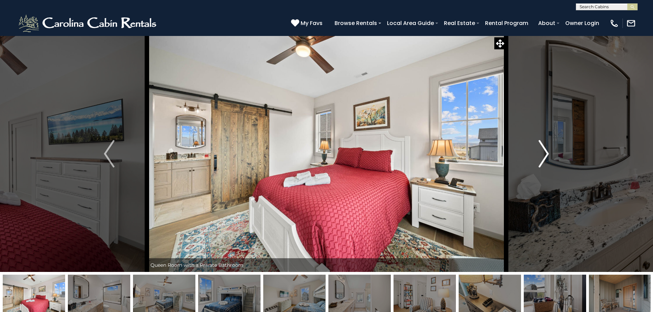
click at [544, 157] on img "Next" at bounding box center [543, 153] width 10 height 27
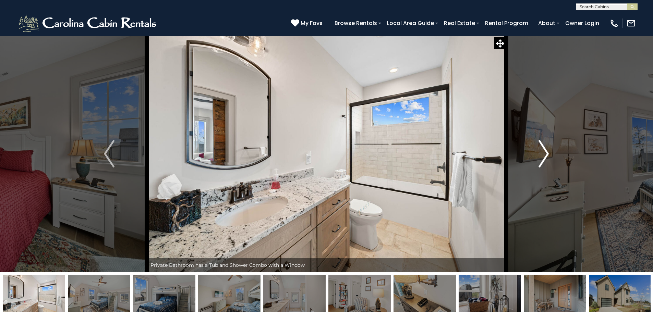
click at [544, 157] on img "Next" at bounding box center [543, 153] width 10 height 27
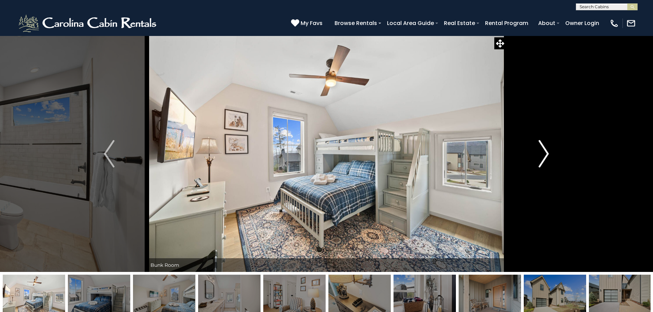
click at [544, 157] on img "Next" at bounding box center [543, 153] width 10 height 27
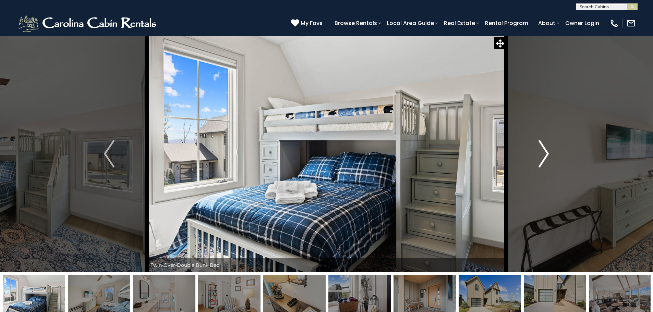
click at [544, 157] on img "Next" at bounding box center [543, 153] width 10 height 27
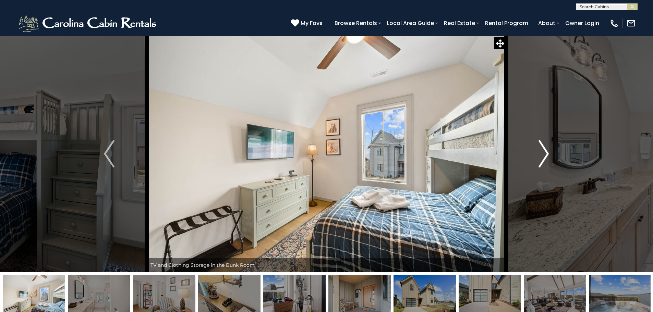
click at [544, 157] on img "Next" at bounding box center [543, 153] width 10 height 27
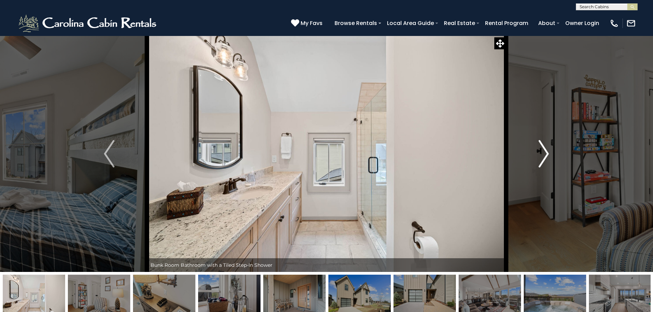
click at [544, 157] on img "Next" at bounding box center [543, 153] width 10 height 27
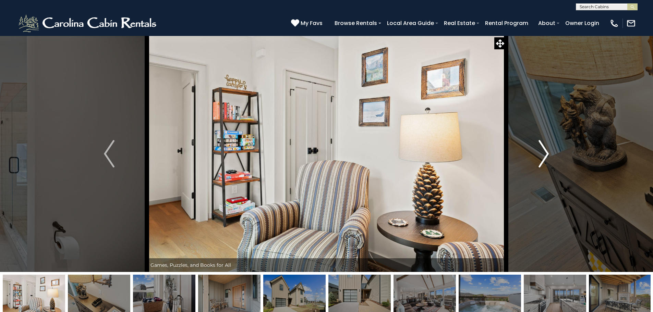
click at [544, 157] on img "Next" at bounding box center [543, 153] width 10 height 27
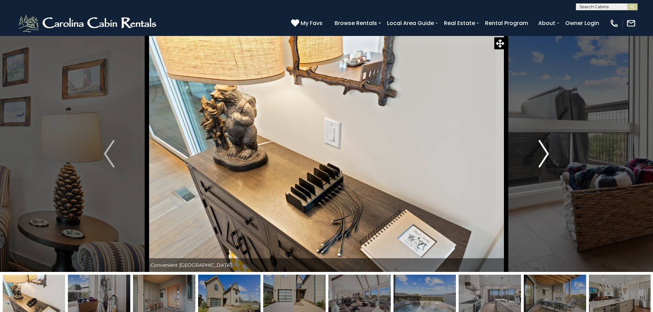
click at [544, 157] on img "Next" at bounding box center [543, 153] width 10 height 27
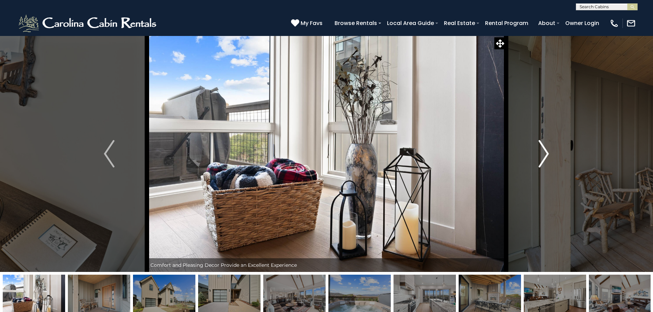
click at [544, 157] on img "Next" at bounding box center [543, 153] width 10 height 27
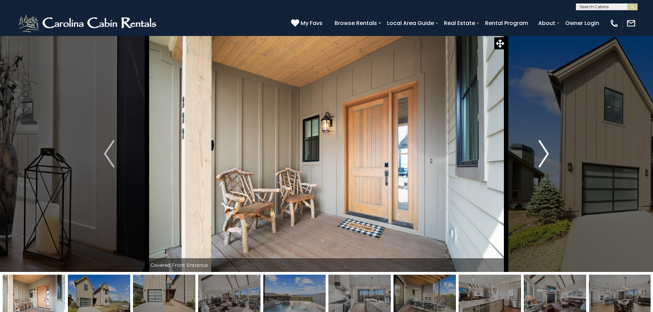
click at [544, 157] on img "Next" at bounding box center [543, 153] width 10 height 27
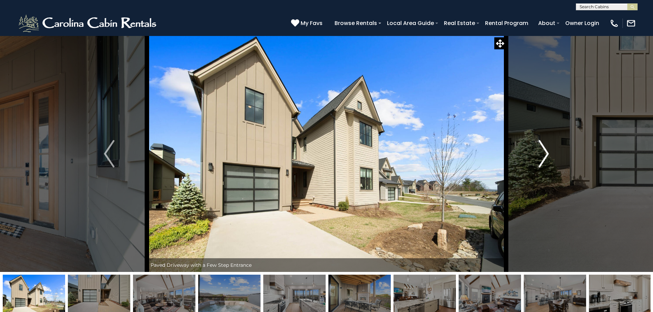
click at [544, 157] on img "Next" at bounding box center [543, 153] width 10 height 27
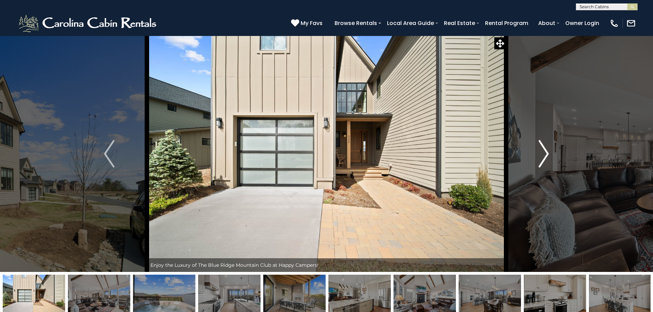
click at [544, 157] on img "Next" at bounding box center [543, 153] width 10 height 27
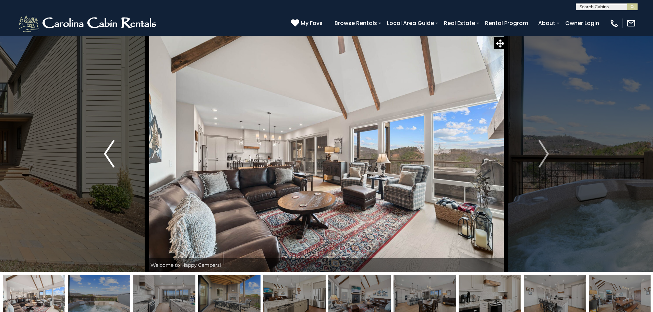
click at [112, 157] on img "Previous" at bounding box center [109, 153] width 10 height 27
